Goal: Book appointment/travel/reservation

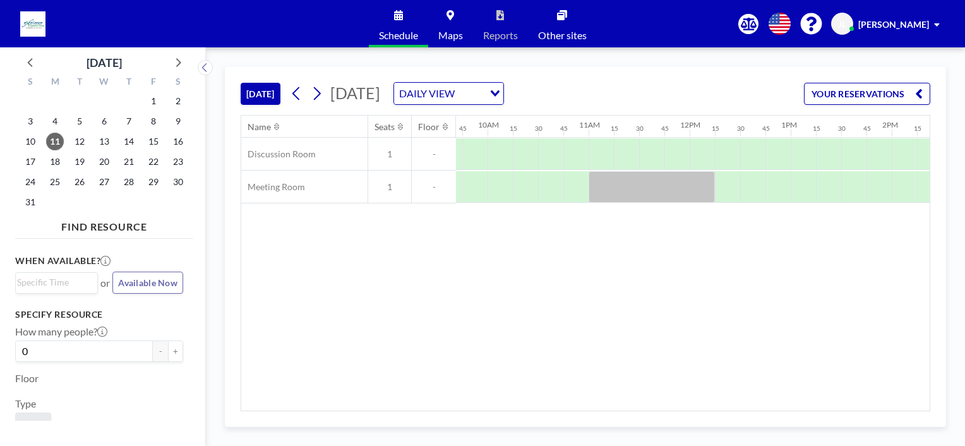
scroll to position [0, 971]
click at [78, 142] on span "12" at bounding box center [80, 142] width 18 height 18
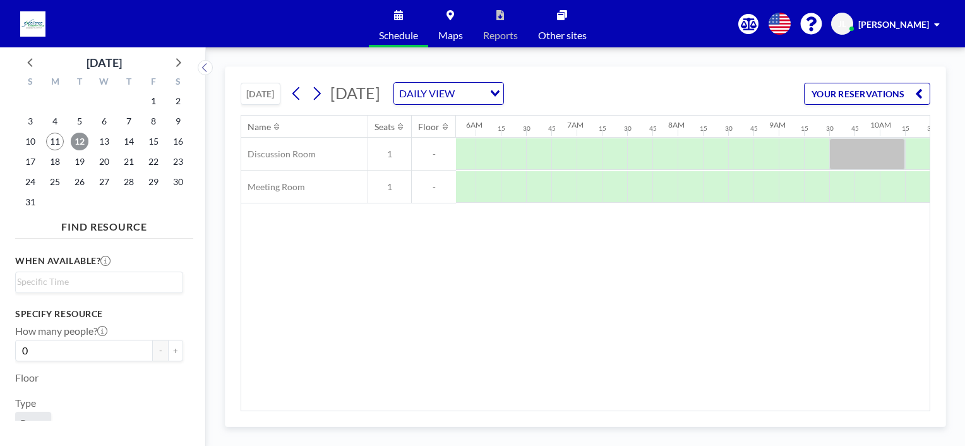
scroll to position [0, 567]
click at [103, 146] on span "13" at bounding box center [104, 142] width 18 height 18
click at [126, 145] on span "14" at bounding box center [129, 142] width 18 height 18
click at [149, 143] on span "15" at bounding box center [154, 142] width 18 height 18
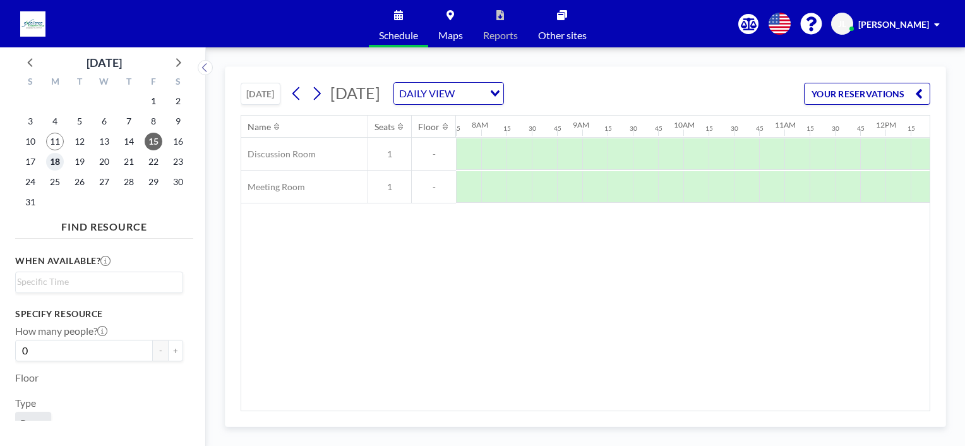
click at [51, 164] on span "18" at bounding box center [55, 162] width 18 height 18
click at [76, 162] on span "19" at bounding box center [80, 162] width 18 height 18
click at [102, 162] on span "20" at bounding box center [104, 162] width 18 height 18
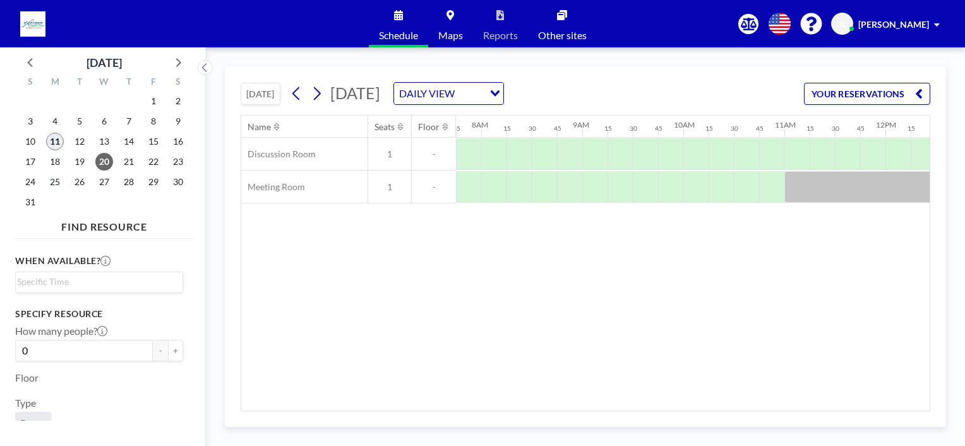
click at [56, 141] on span "11" at bounding box center [55, 142] width 18 height 18
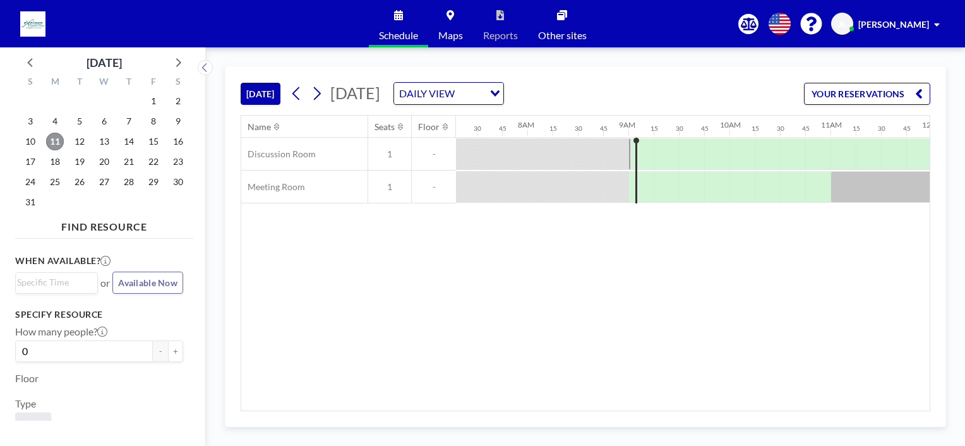
scroll to position [0, 884]
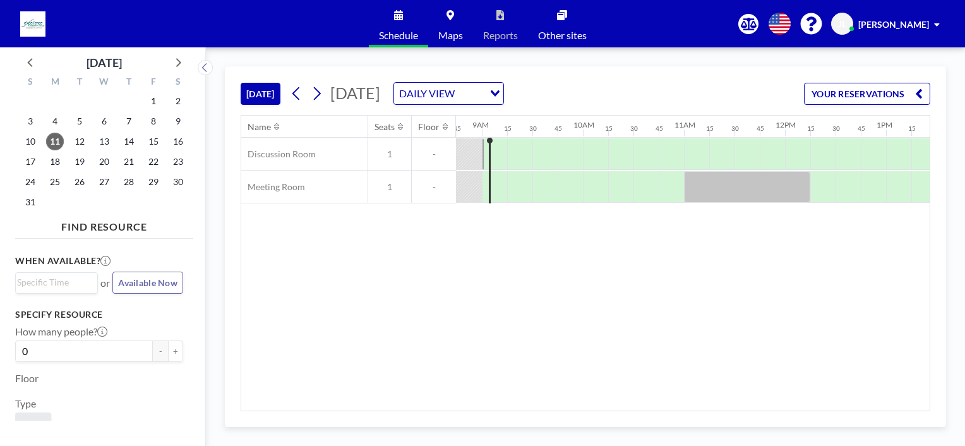
scroll to position [0, 884]
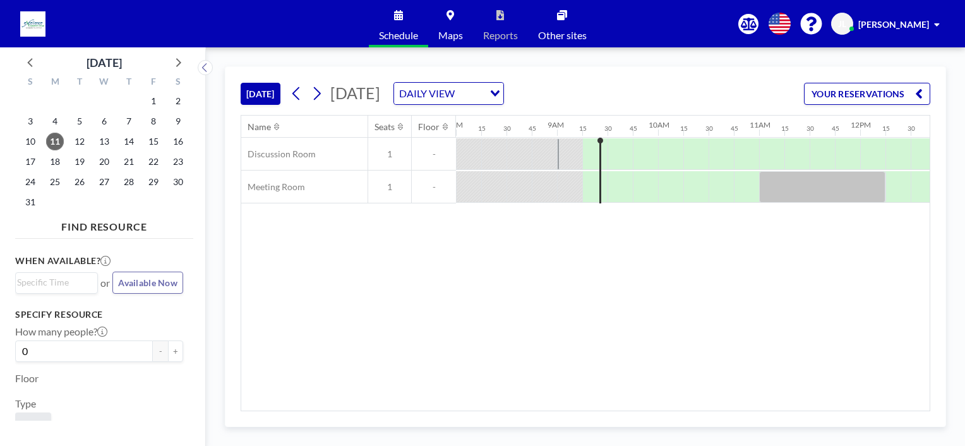
scroll to position [0, 834]
click at [81, 143] on span "12" at bounding box center [80, 142] width 18 height 18
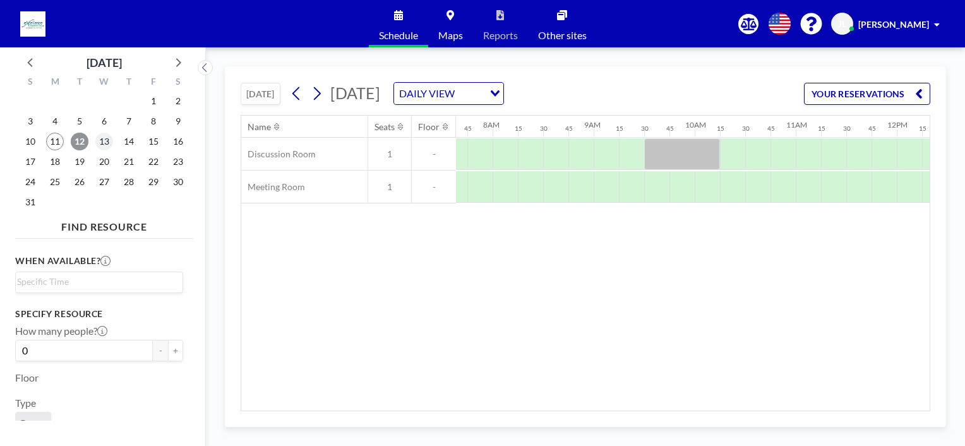
scroll to position [0, 783]
click at [57, 165] on span "18" at bounding box center [55, 162] width 18 height 18
click at [59, 140] on span "11" at bounding box center [55, 142] width 18 height 18
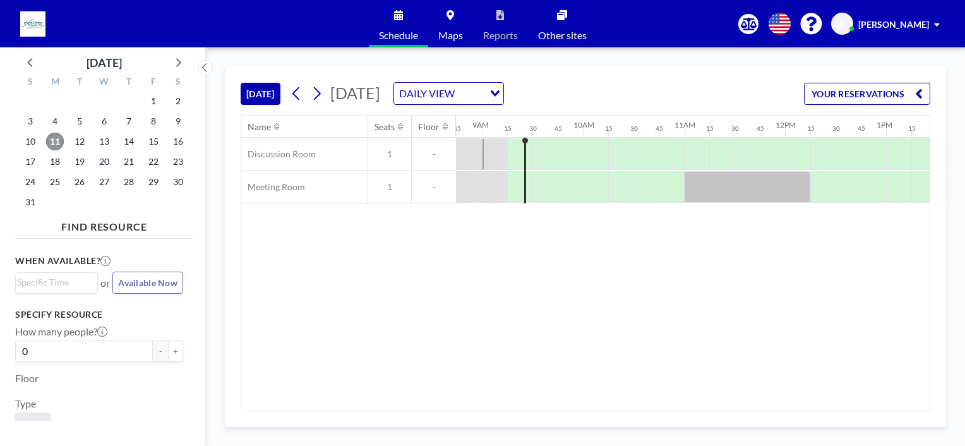
scroll to position [0, 910]
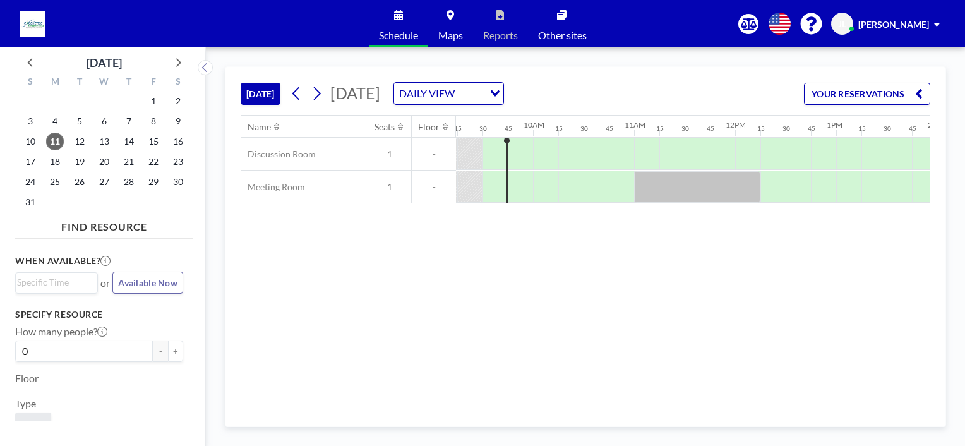
scroll to position [0, 935]
